Goal: Find specific page/section: Find specific page/section

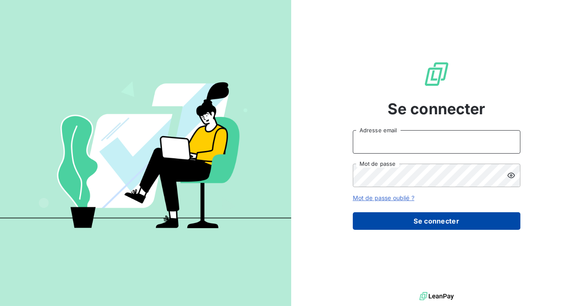
type input "[EMAIL_ADDRESS][DOMAIN_NAME]"
click at [457, 217] on button "Se connecter" at bounding box center [437, 222] width 168 height 18
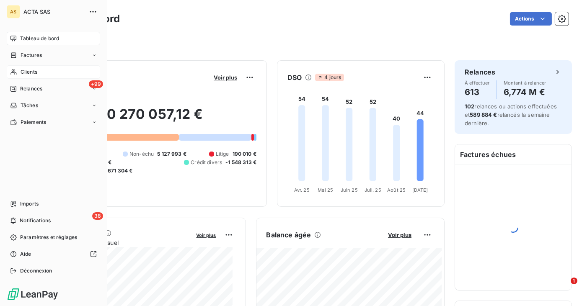
click at [30, 72] on span "Clients" at bounding box center [29, 72] width 17 height 8
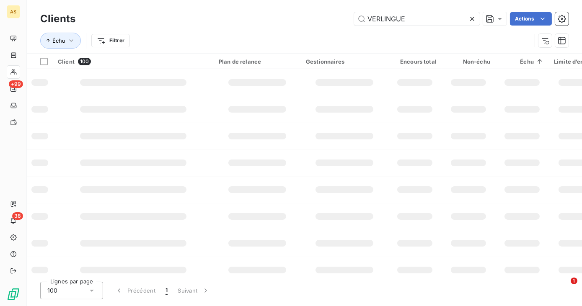
type input "VERLINGUE"
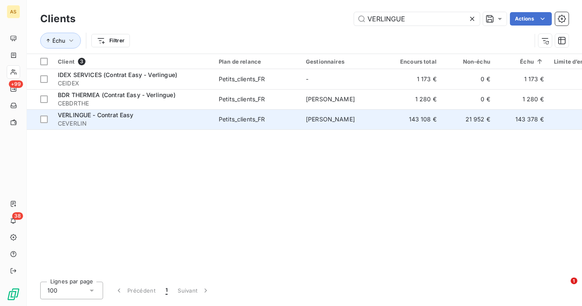
click at [99, 115] on span "VERLINGUE - Contrat Easy" at bounding box center [96, 115] width 76 height 7
